Goal: Task Accomplishment & Management: Use online tool/utility

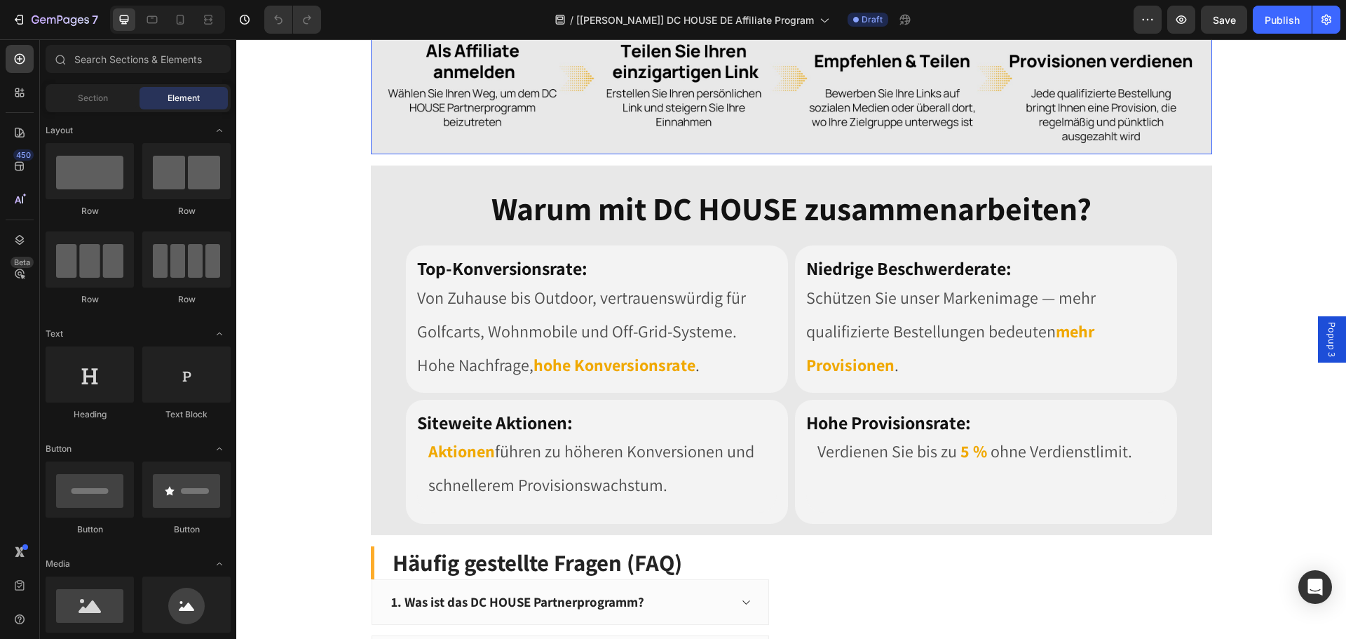
scroll to position [1473, 0]
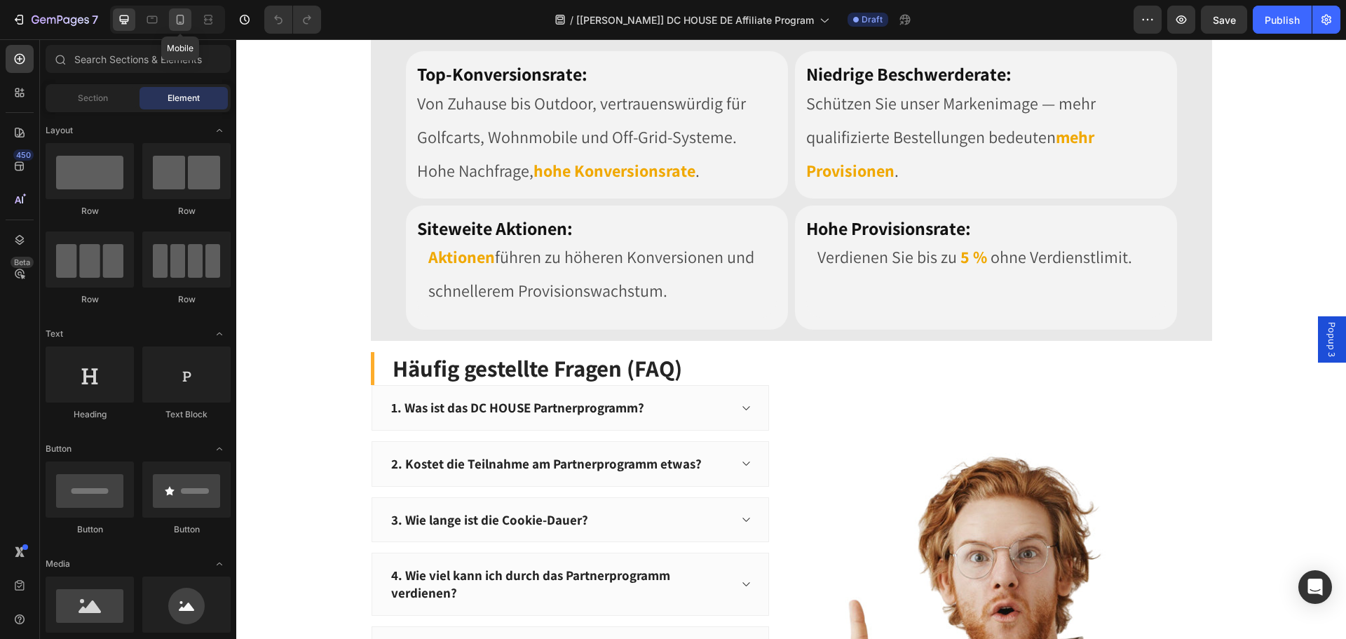
click at [180, 22] on icon at bounding box center [181, 20] width 8 height 10
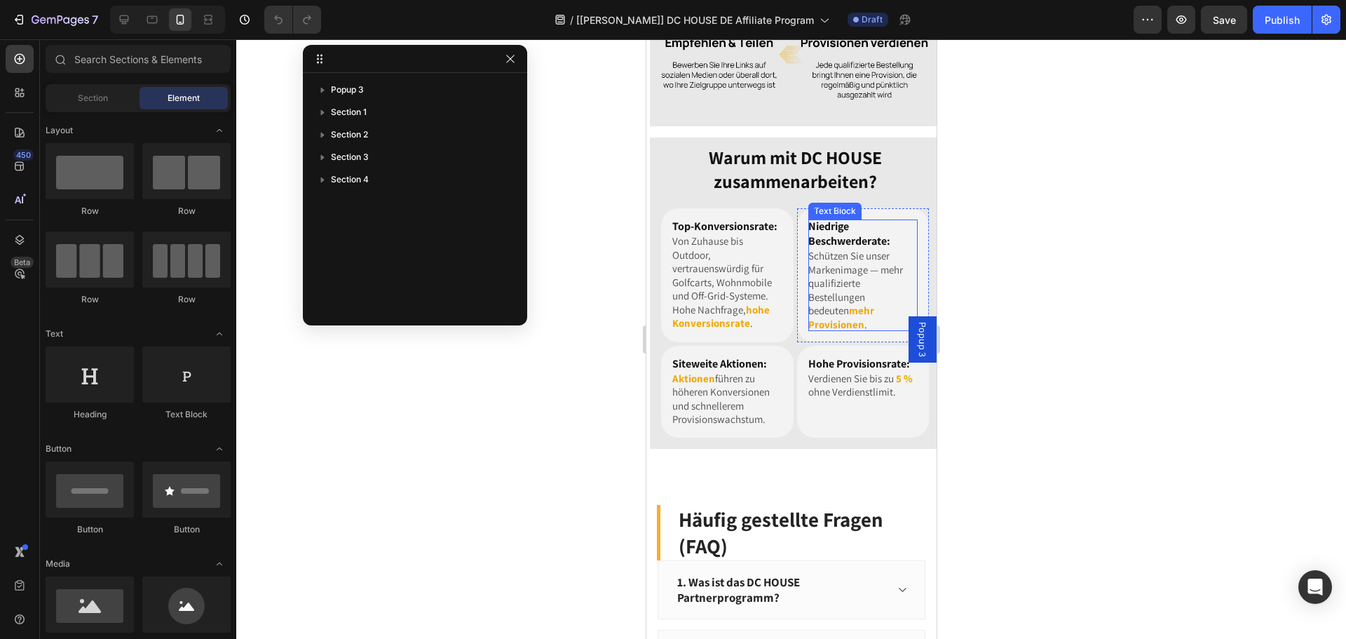
scroll to position [1421, 0]
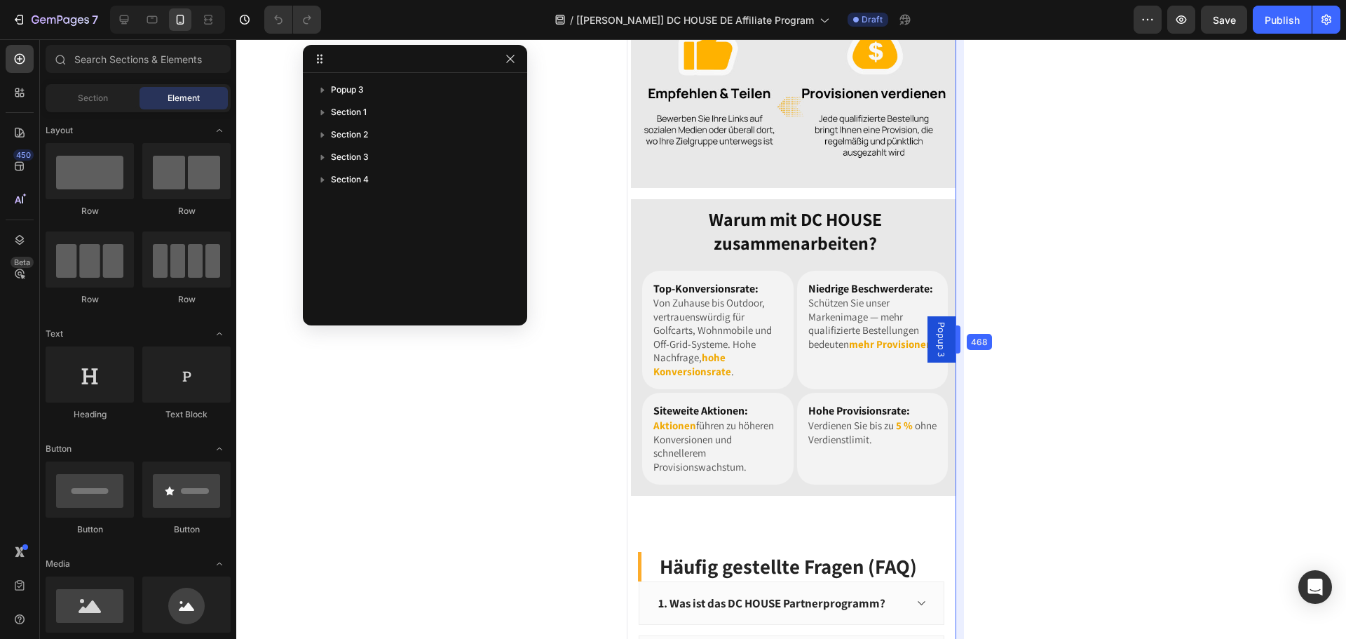
drag, startPoint x: 940, startPoint y: 306, endPoint x: 977, endPoint y: 311, distance: 36.9
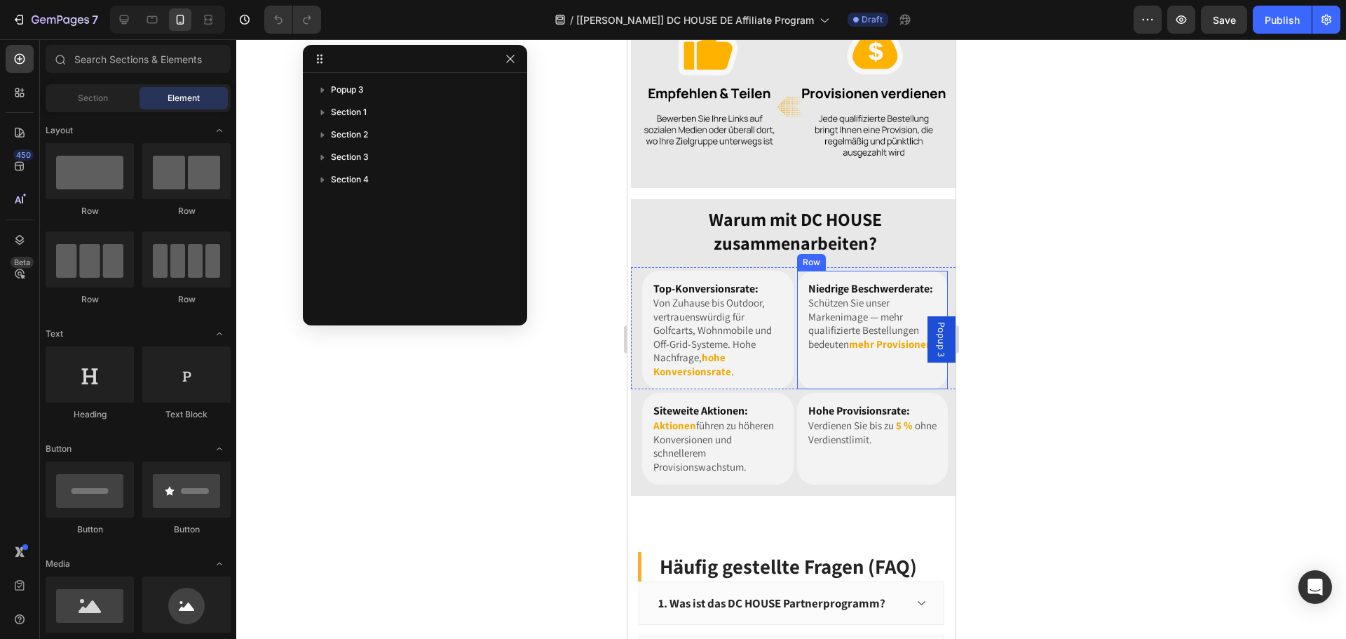
click at [880, 365] on div "Niedrige Beschwerderate: Heading Schützen Sie unser Markenimage — mehr qualifiz…" at bounding box center [872, 330] width 151 height 119
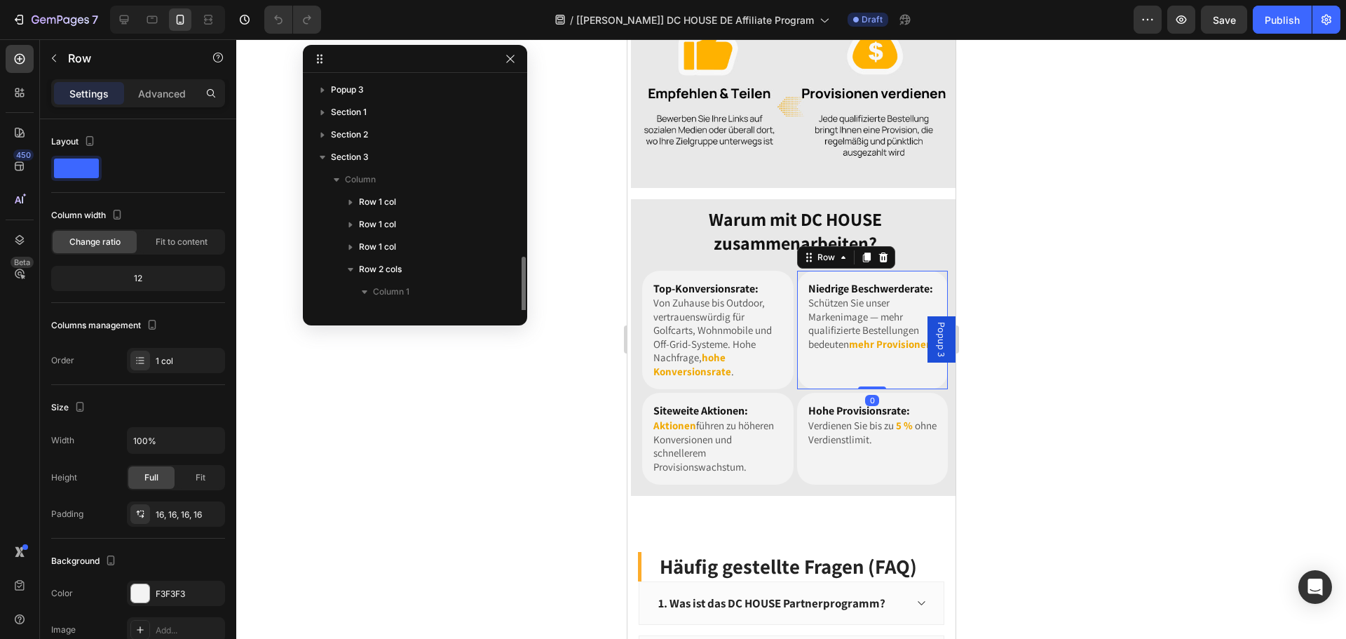
scroll to position [105, 0]
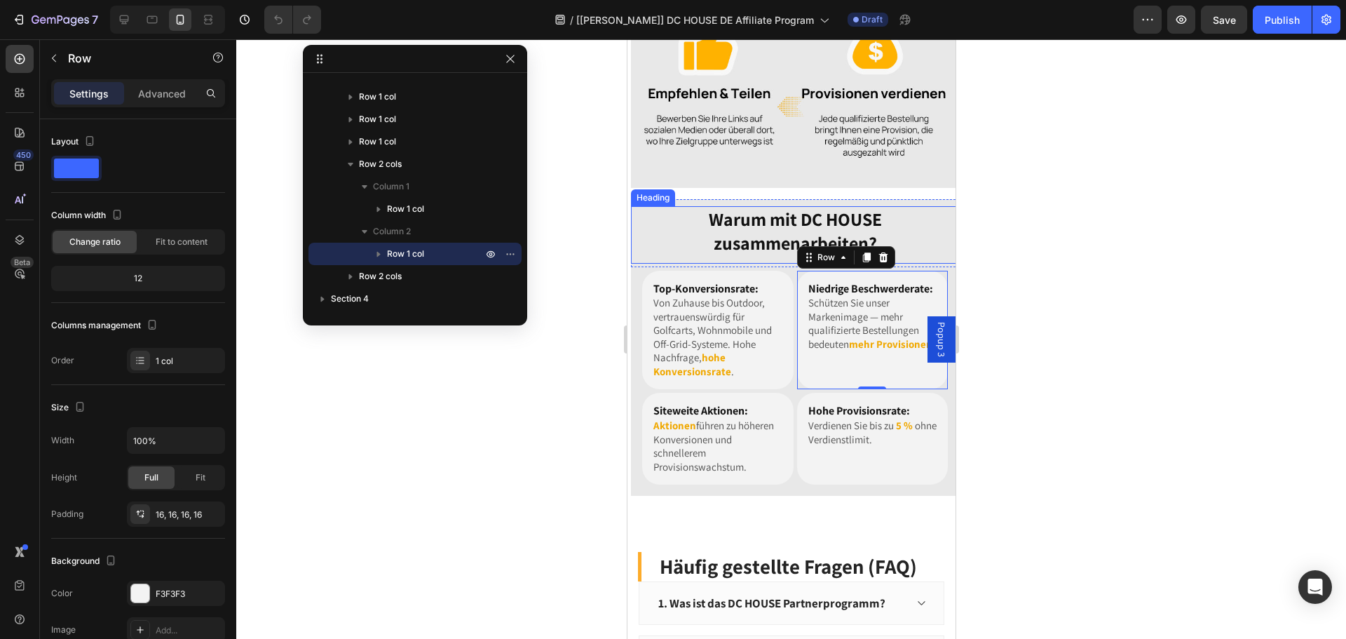
click at [677, 225] on h2 "Warum mit DC HOUSE zusammenarbeiten?" at bounding box center [794, 231] width 328 height 50
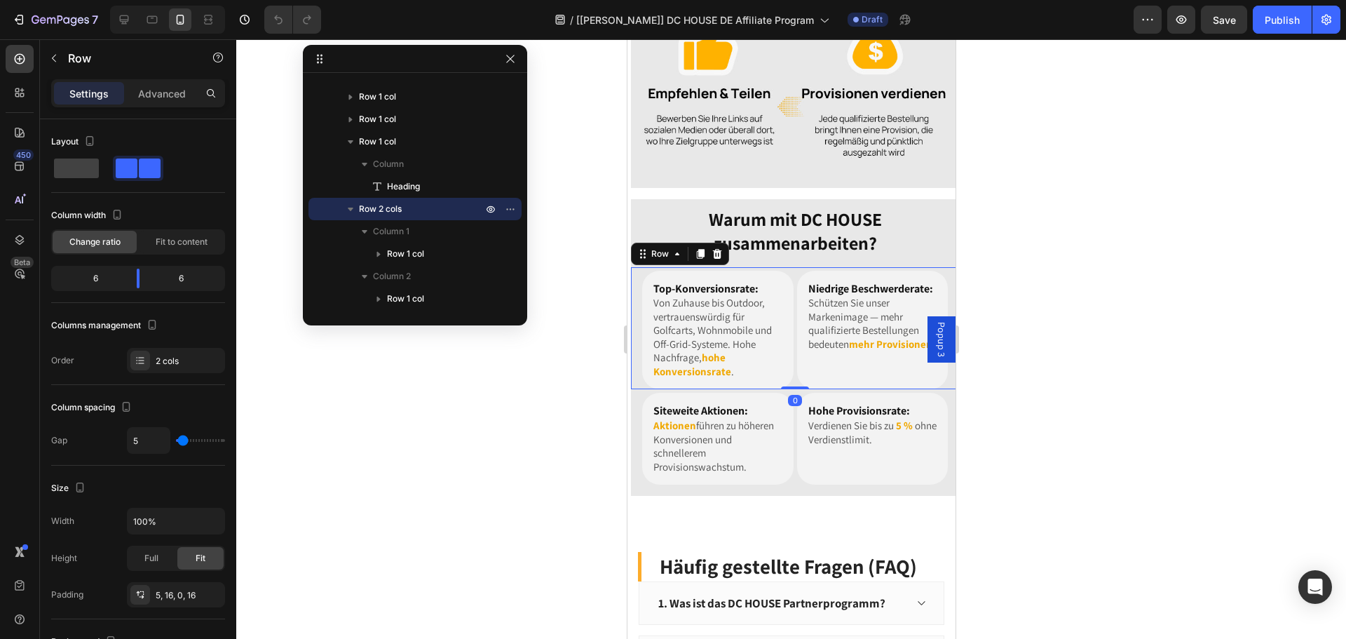
click at [632, 267] on div "Top-Konversionsrate: Heading Von Zuhause bis Outdoor, vertrauenswürdig für Golf…" at bounding box center [794, 328] width 328 height 123
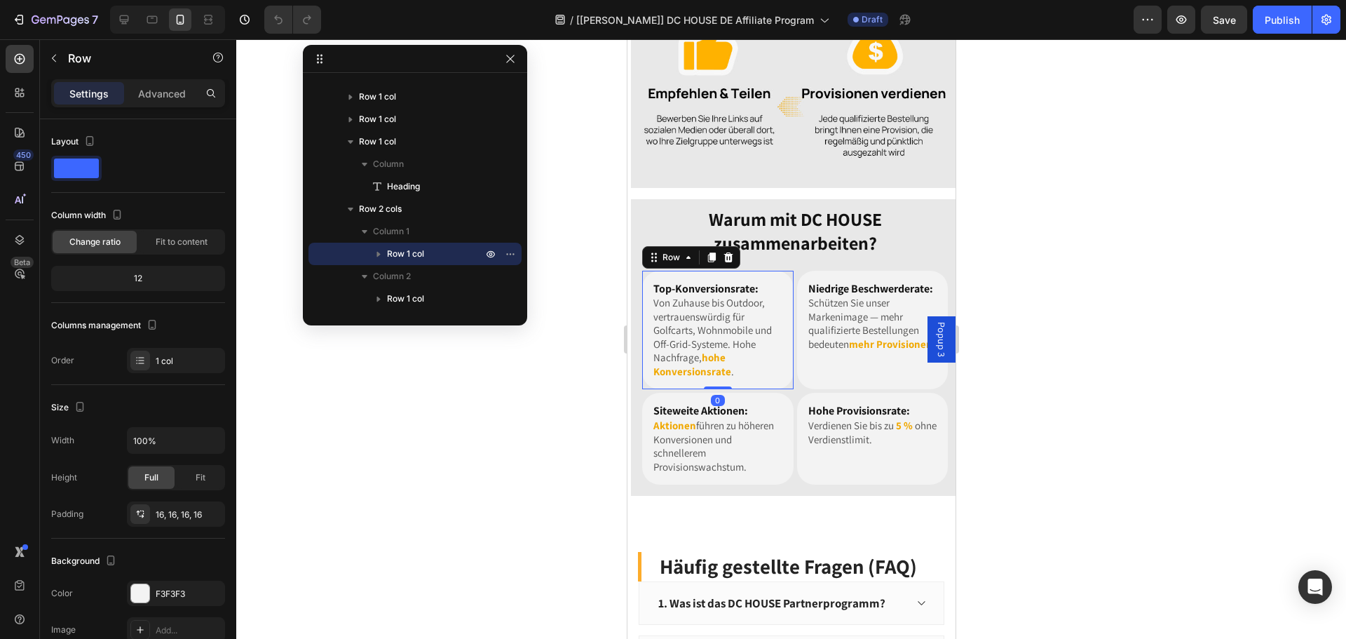
click at [649, 271] on div "Top-Konversionsrate: Heading Von Zuhause bis Outdoor, vertrauenswürdig für Golf…" at bounding box center [717, 330] width 151 height 119
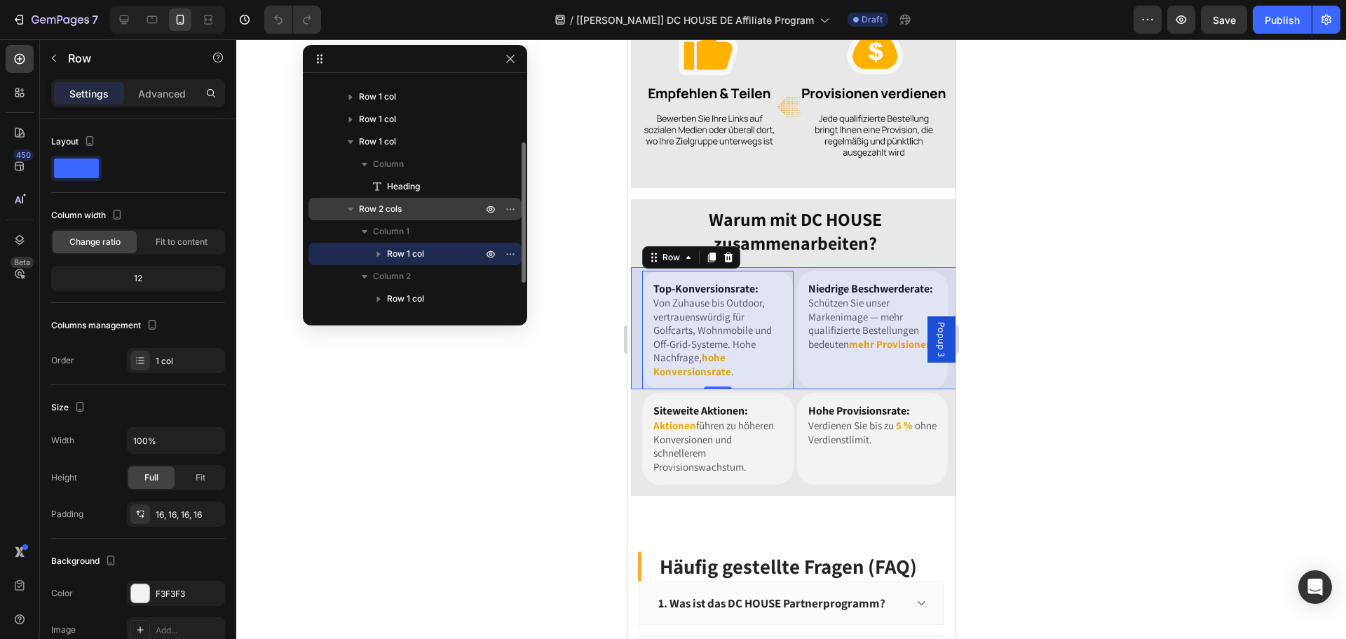
click at [349, 214] on icon "button" at bounding box center [351, 209] width 14 height 14
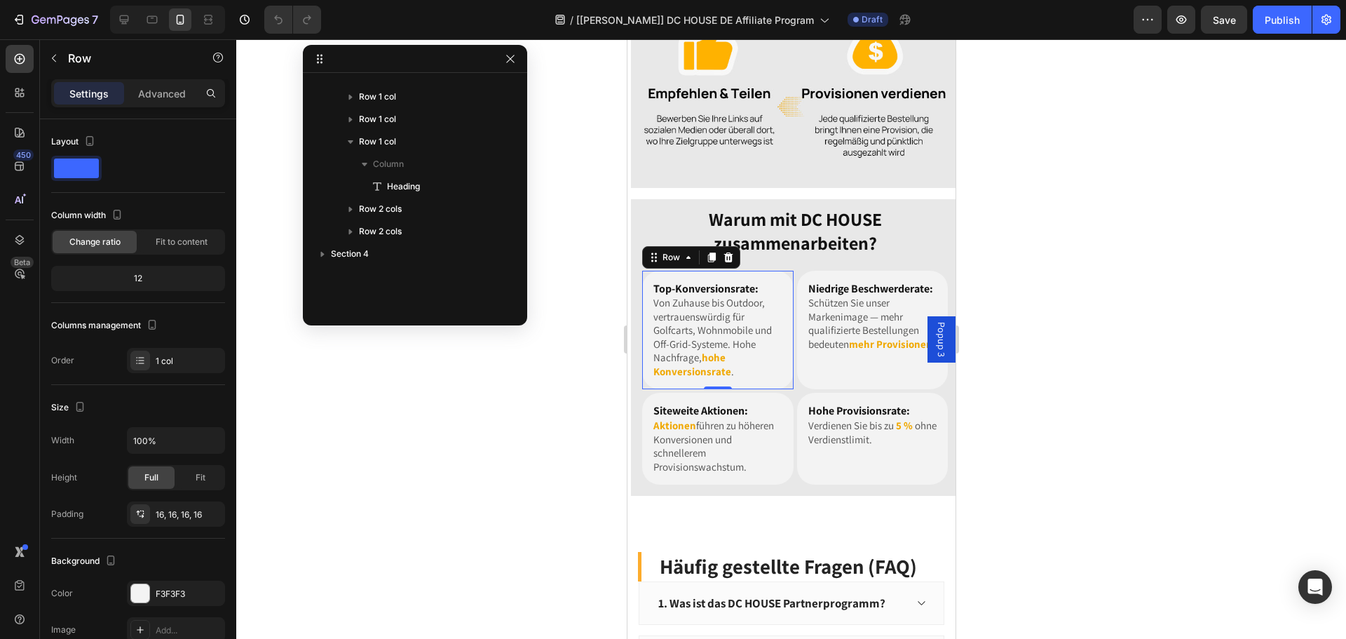
click at [773, 365] on div "Top-Konversionsrate: Heading Von Zuhause bis Outdoor, vertrauenswürdig für Golf…" at bounding box center [717, 330] width 151 height 119
click at [905, 351] on p "Schützen Sie unser Markenimage — mehr qualifizierte Bestellungen bedeuten mehr …" at bounding box center [872, 323] width 129 height 55
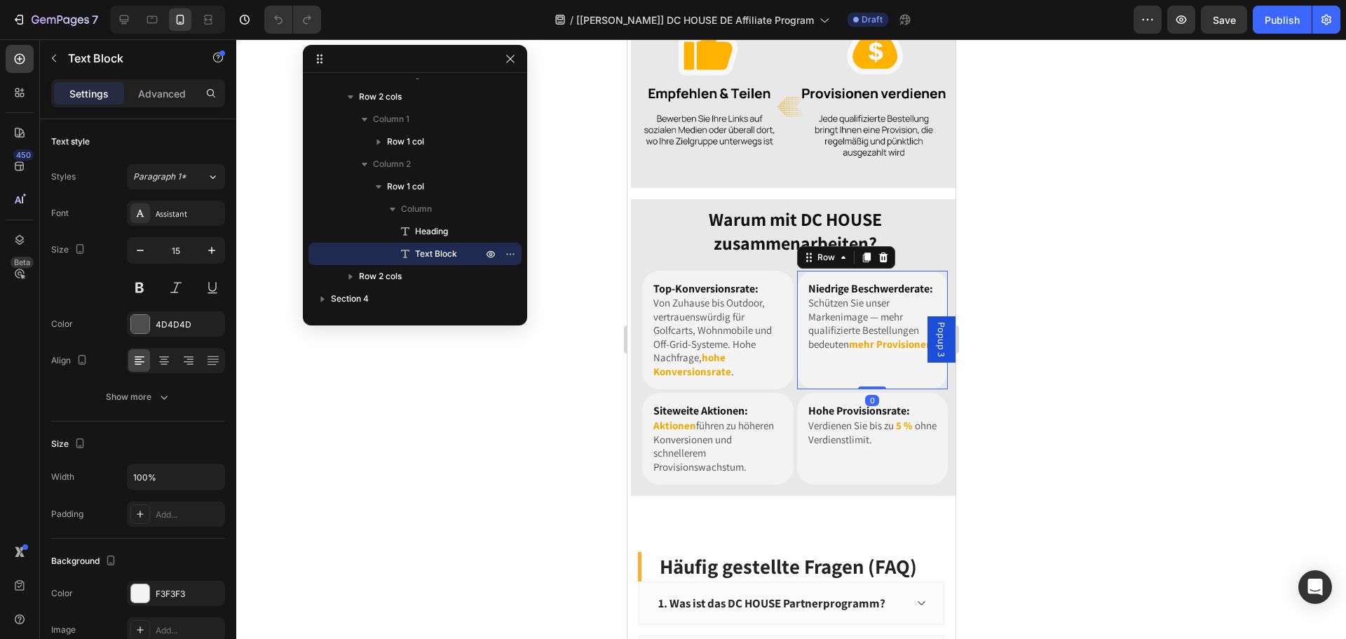
click at [797, 286] on div "Niedrige Beschwerderate: Heading Schützen Sie unser Markenimage — mehr qualifiz…" at bounding box center [872, 330] width 151 height 119
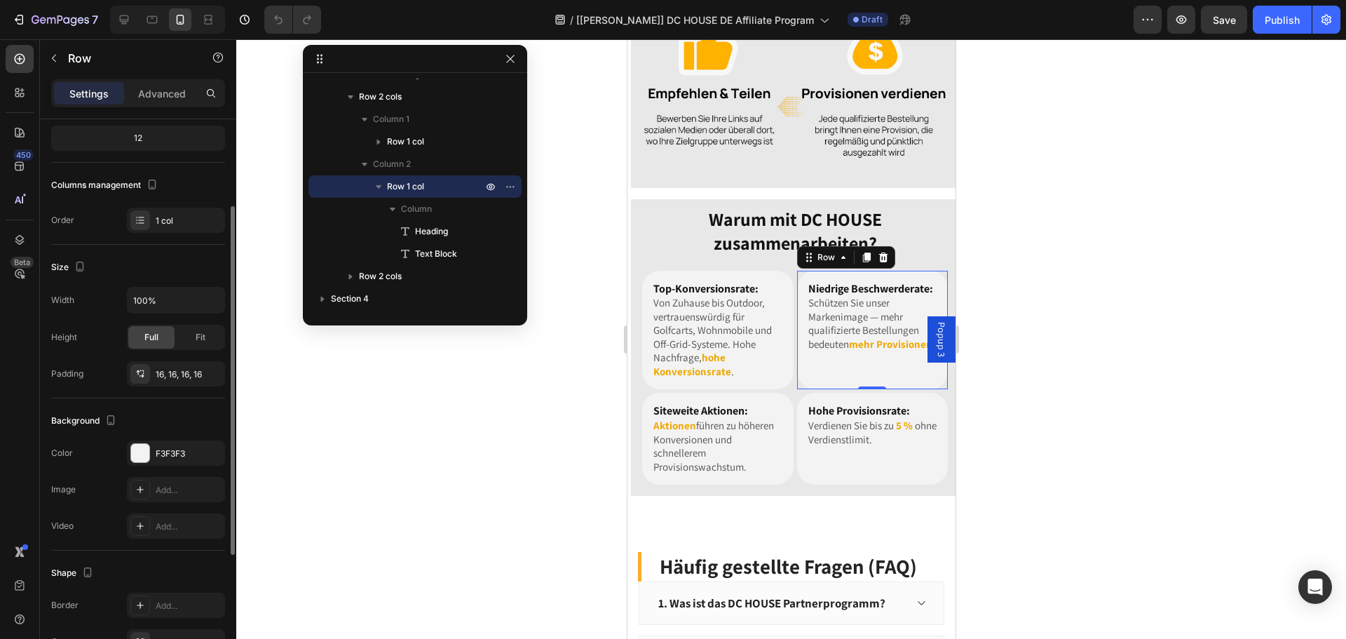
scroll to position [210, 0]
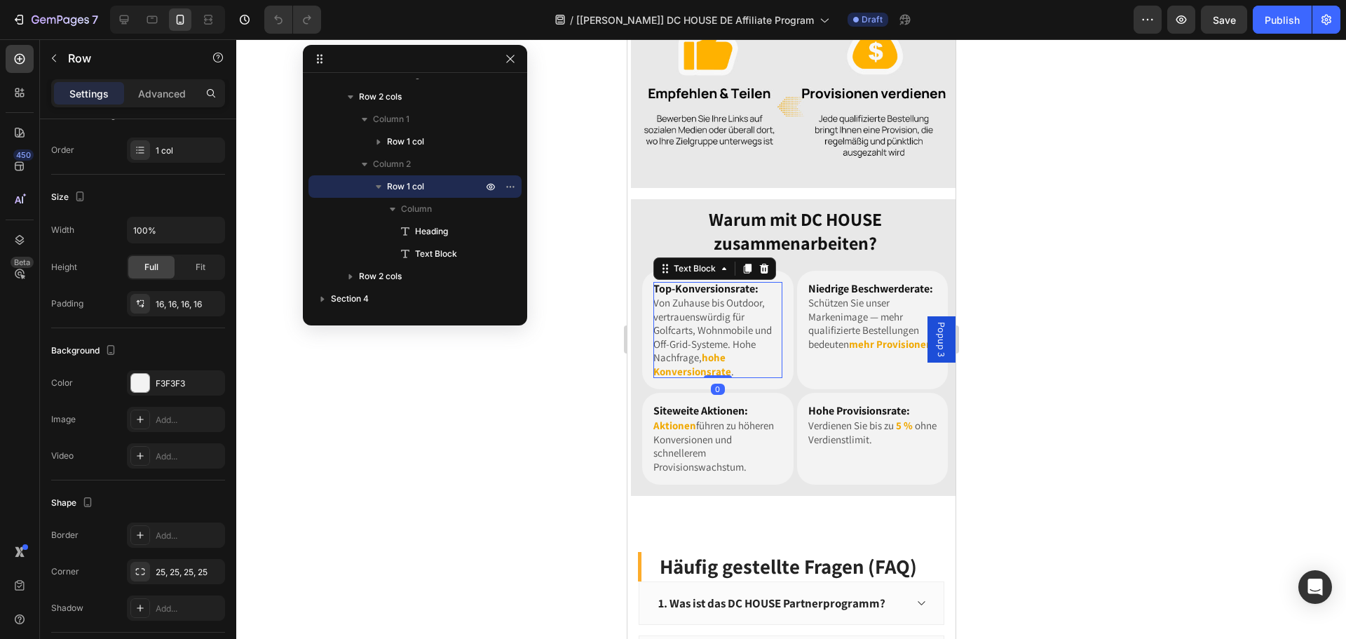
click at [761, 353] on p "Von Zuhause bis Outdoor, vertrauenswürdig für Golfcarts, Wohnmobile und Off-Gri…" at bounding box center [717, 337] width 129 height 82
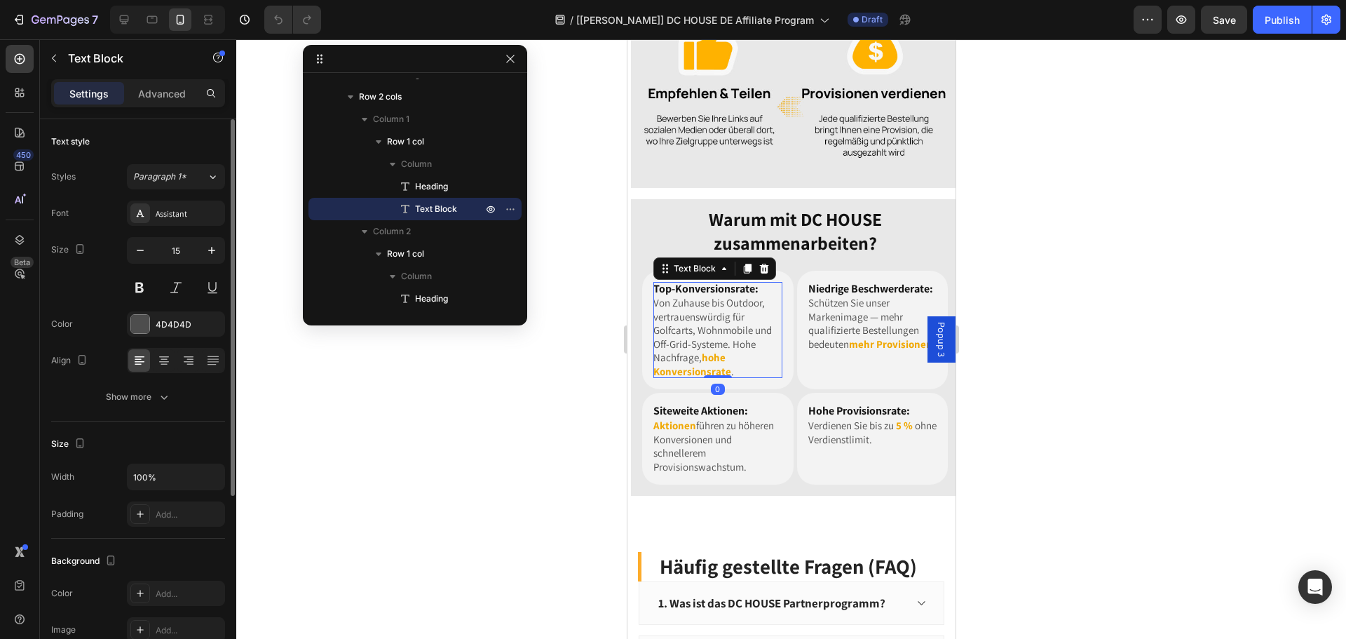
scroll to position [140, 0]
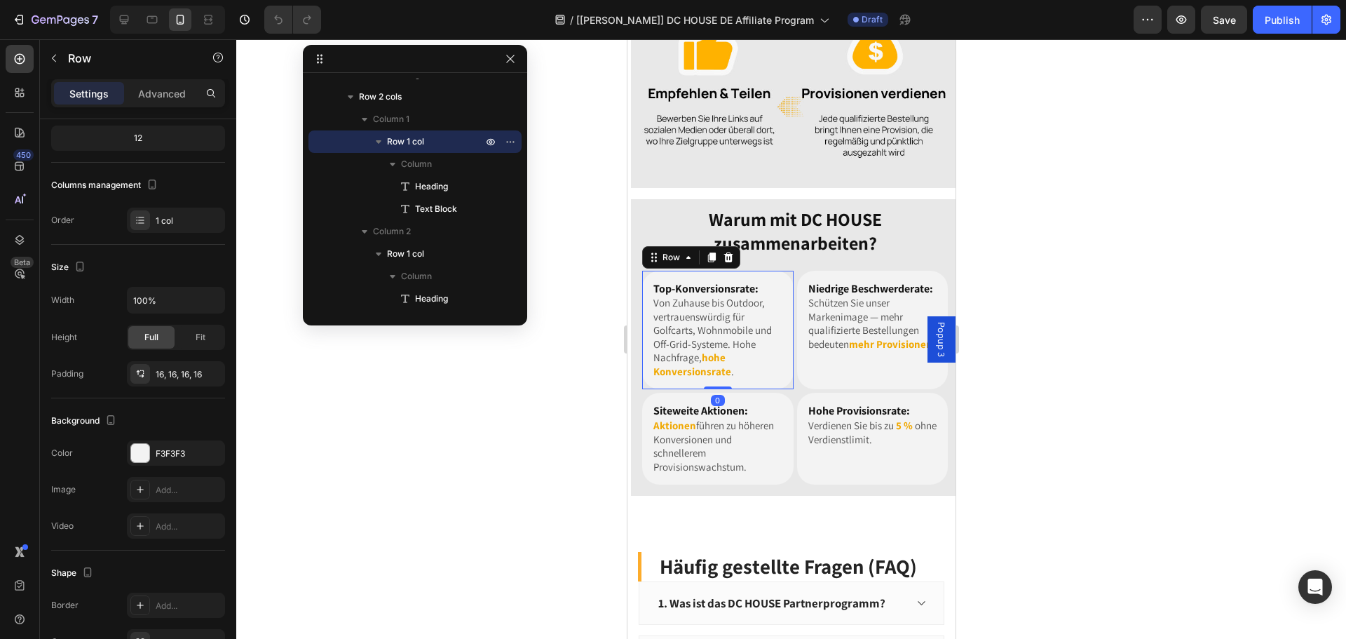
click at [650, 367] on div "Top-Konversionsrate: Heading Von Zuhause bis Outdoor, vertrauenswürdig für Golf…" at bounding box center [717, 330] width 151 height 119
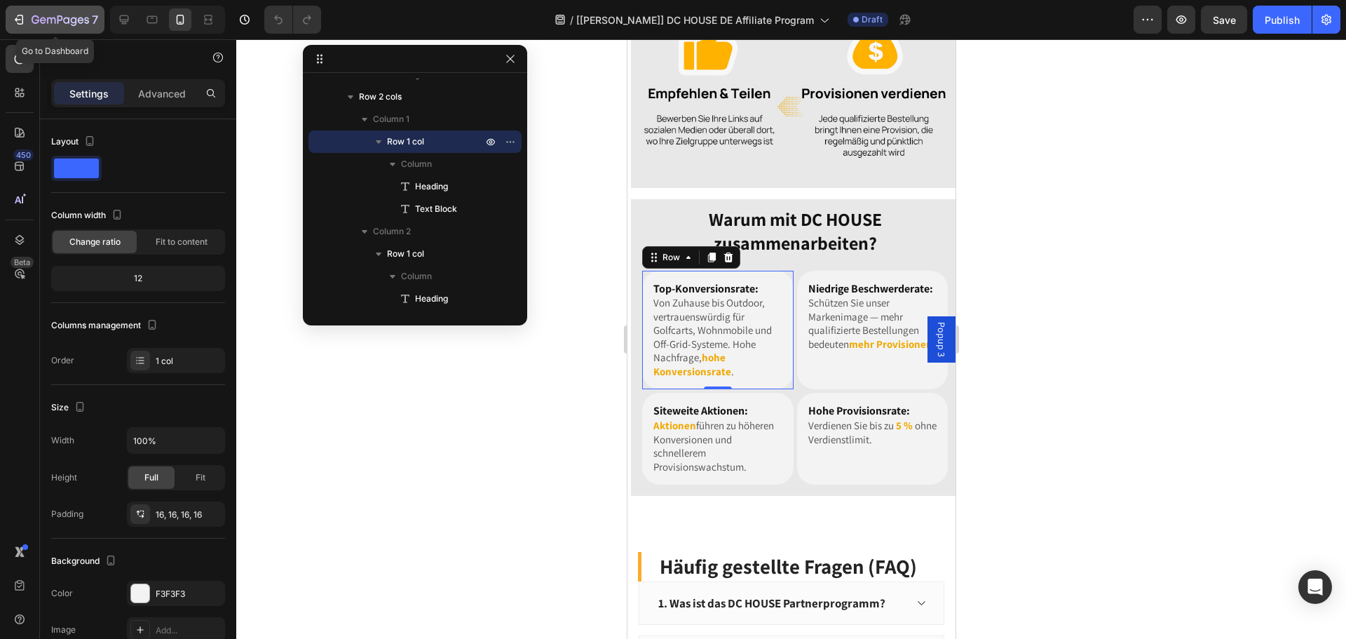
click at [20, 16] on icon "button" at bounding box center [19, 20] width 14 height 14
